Goal: Communication & Community: Answer question/provide support

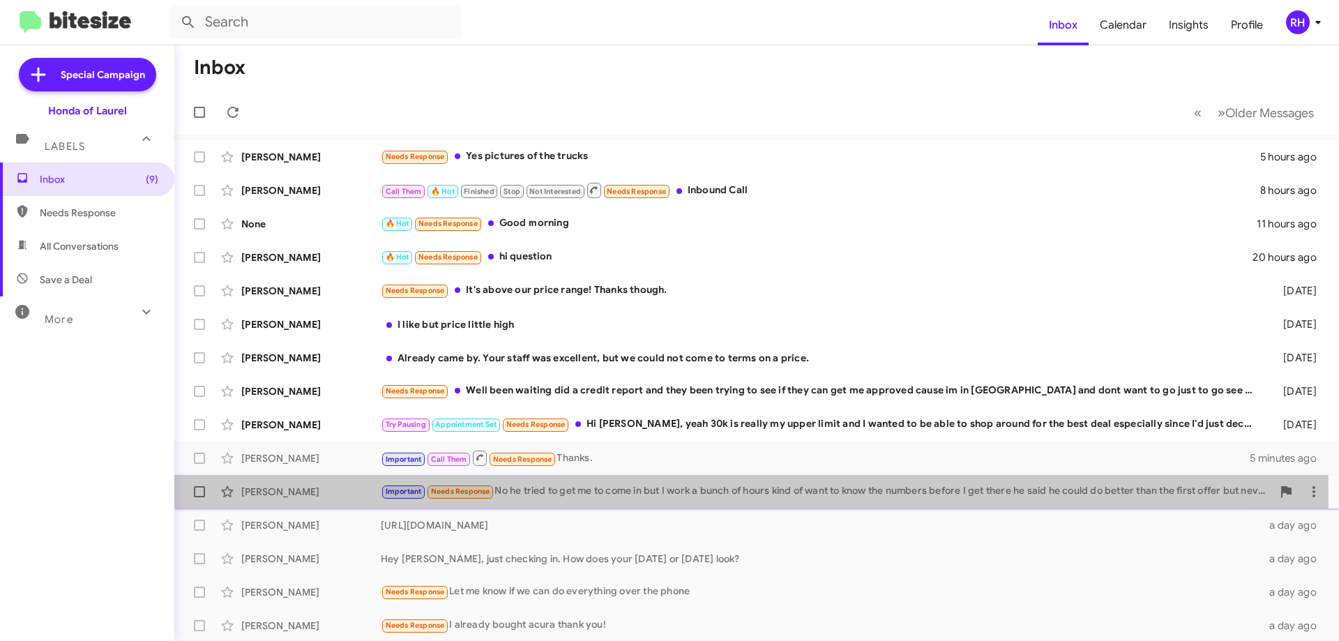
click at [577, 494] on div "Important Needs Response No he tried to get me to come in but I work a bunch of…" at bounding box center [826, 491] width 891 height 16
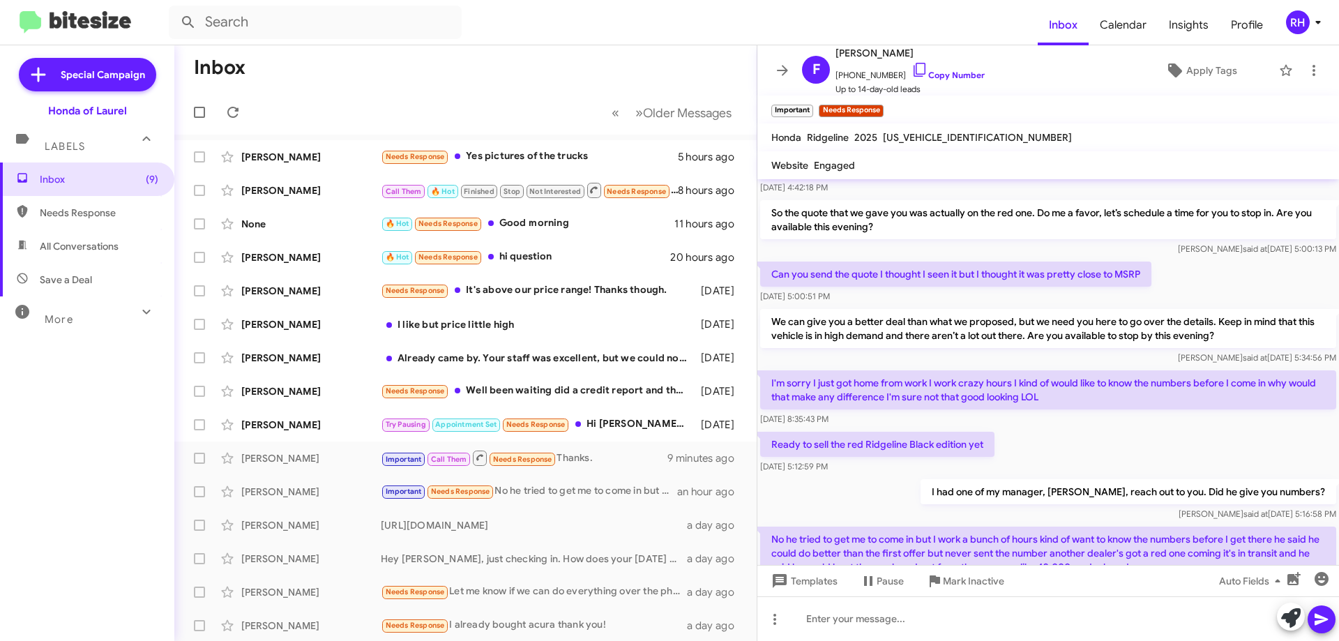
scroll to position [633, 0]
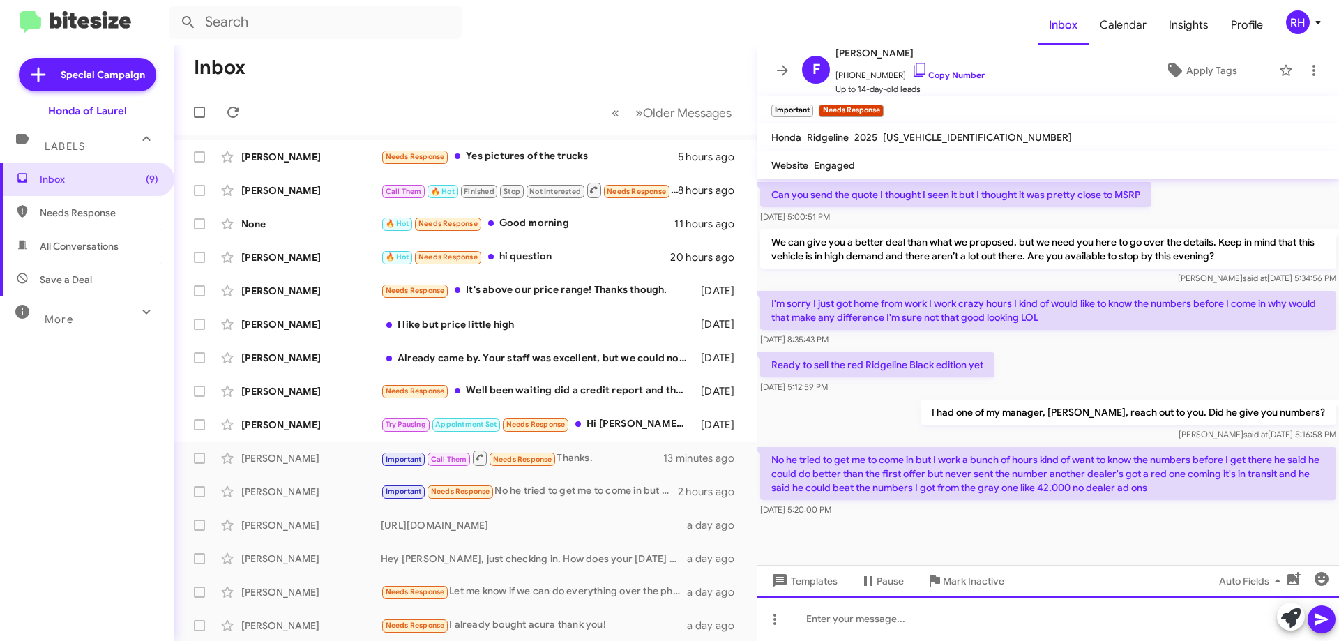
click at [854, 623] on div at bounding box center [1048, 618] width 582 height 45
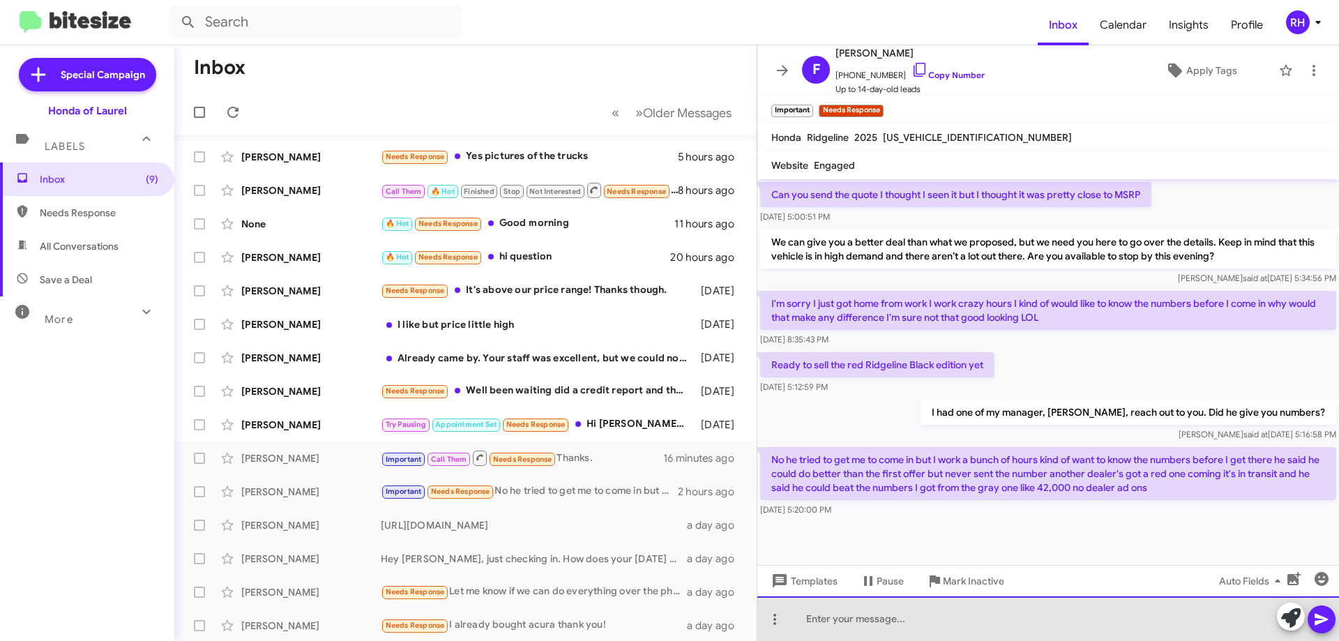
click at [877, 619] on div at bounding box center [1048, 618] width 582 height 45
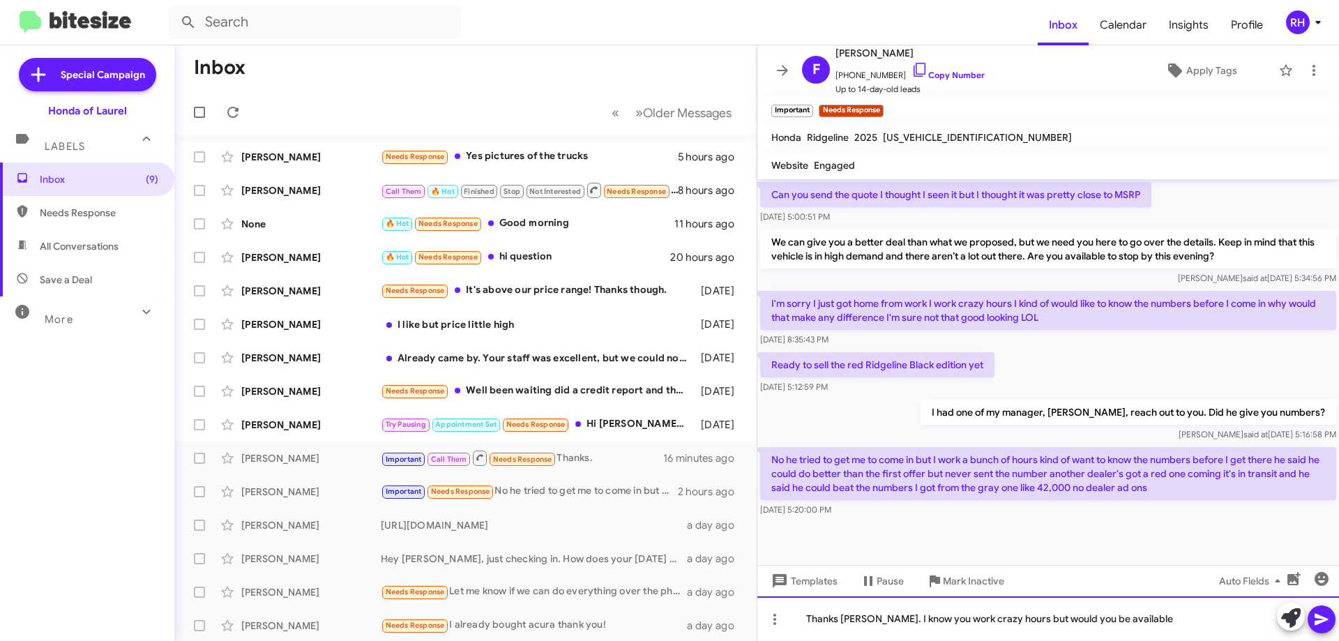
click at [925, 617] on div "Thanks [PERSON_NAME]. I know you work crazy hours but would you be available" at bounding box center [1048, 618] width 582 height 45
click at [1195, 610] on div "Thanks [PERSON_NAME]. I know you said you work crazy hours but would you be ava…" at bounding box center [1048, 618] width 582 height 45
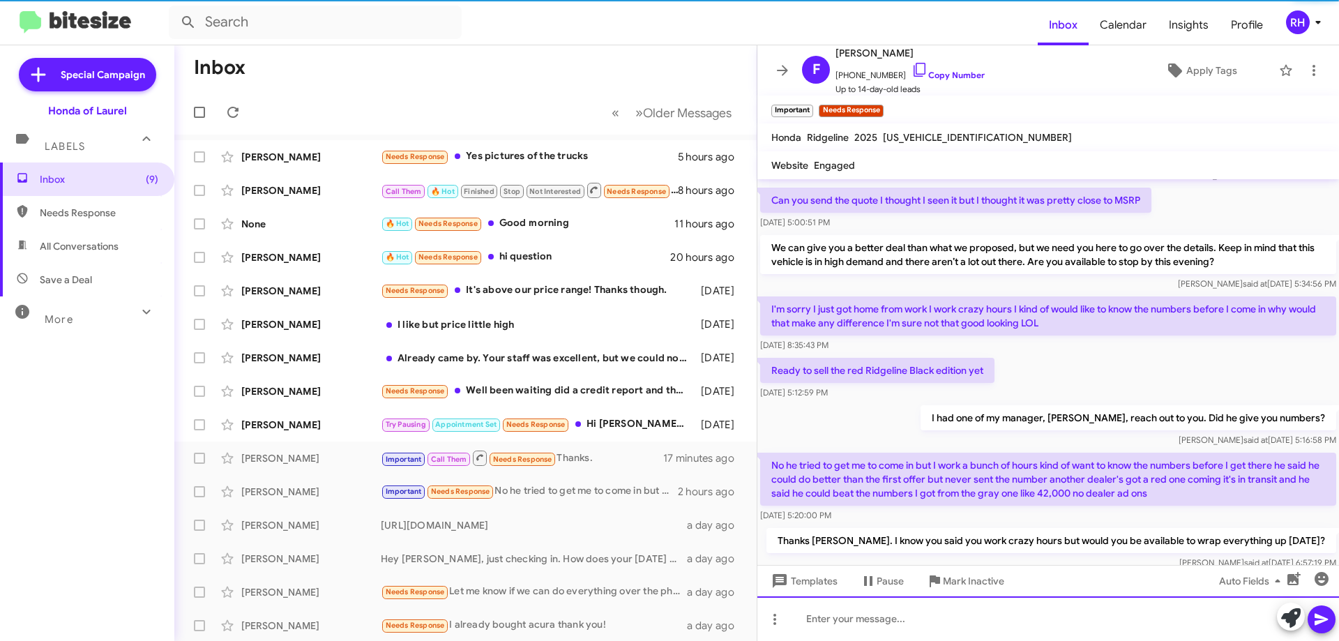
scroll to position [684, 0]
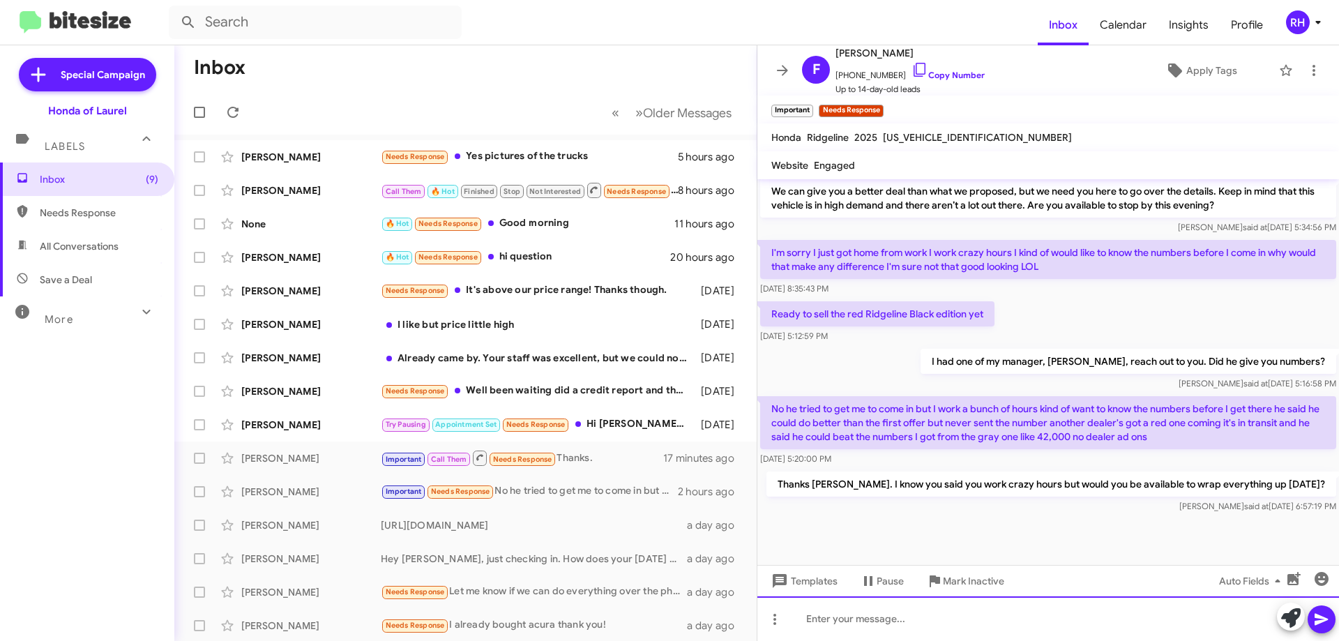
click at [840, 622] on div at bounding box center [1048, 618] width 582 height 45
click at [942, 619] on div at bounding box center [1048, 618] width 582 height 45
click at [837, 628] on div at bounding box center [1048, 618] width 582 height 45
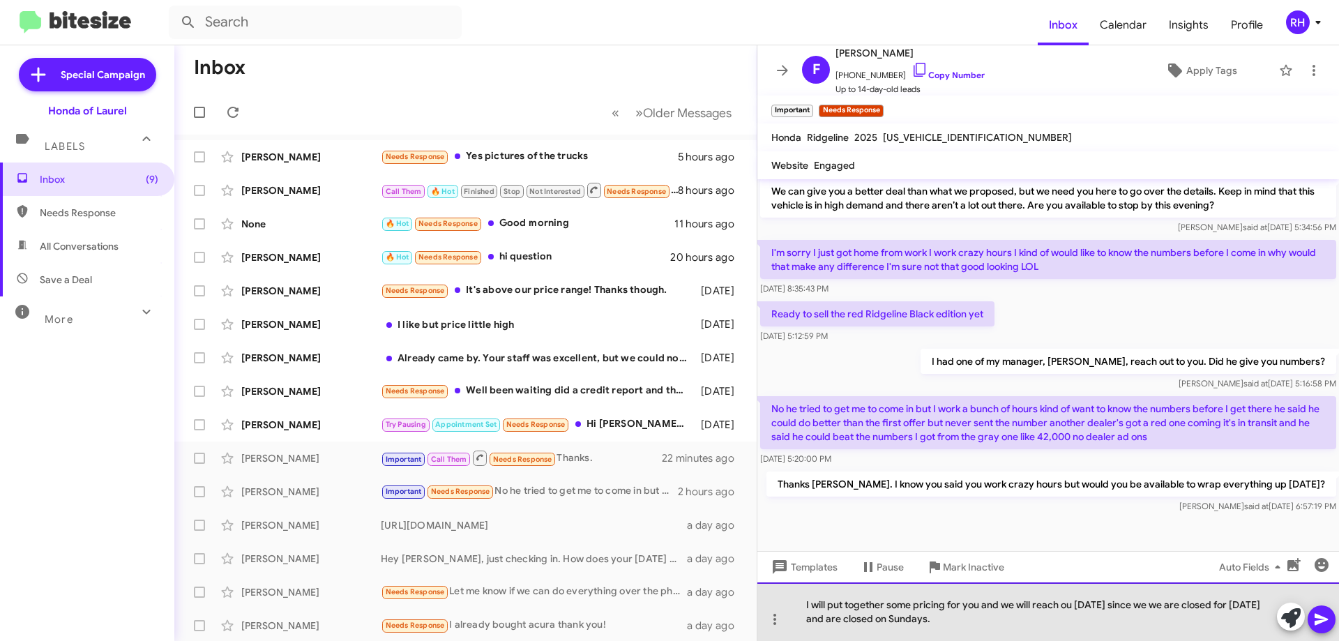
click at [1071, 611] on div "I will put together some pricing for you and we will reach ou [DATE] since we w…" at bounding box center [1048, 611] width 582 height 59
click at [1041, 628] on div "I will put together some pricing for you and we will reach out [DATE] since we …" at bounding box center [1048, 611] width 582 height 59
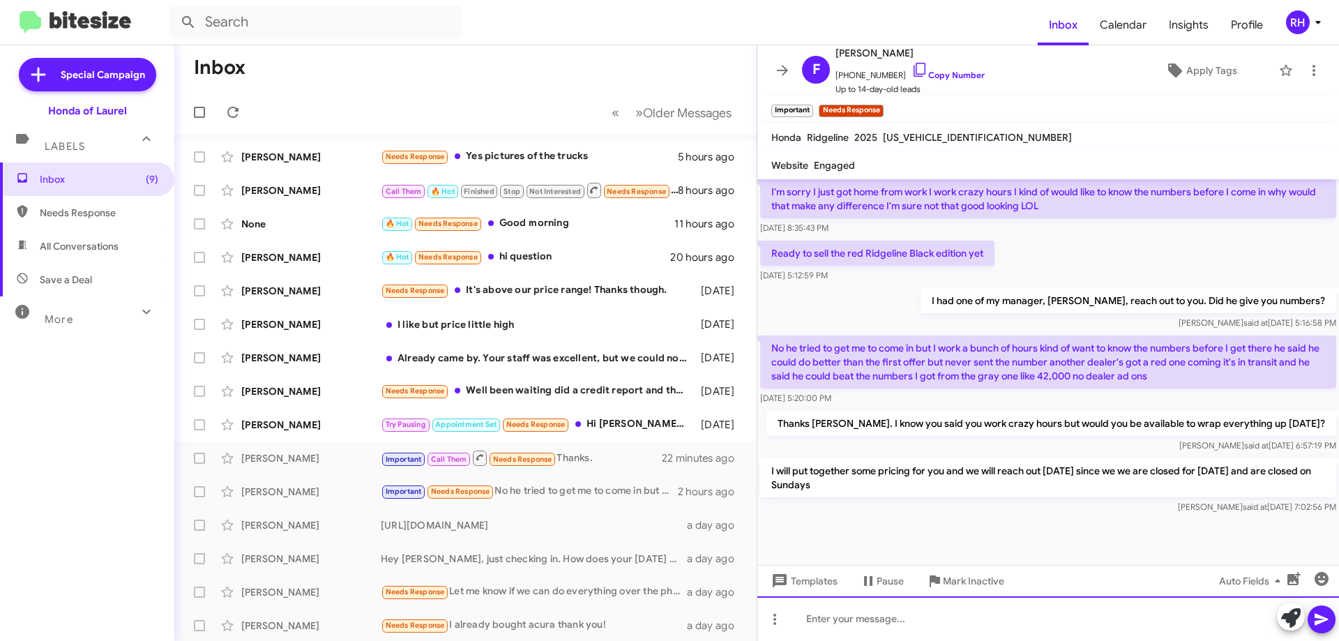
scroll to position [749, 0]
